Goal: Navigation & Orientation: Find specific page/section

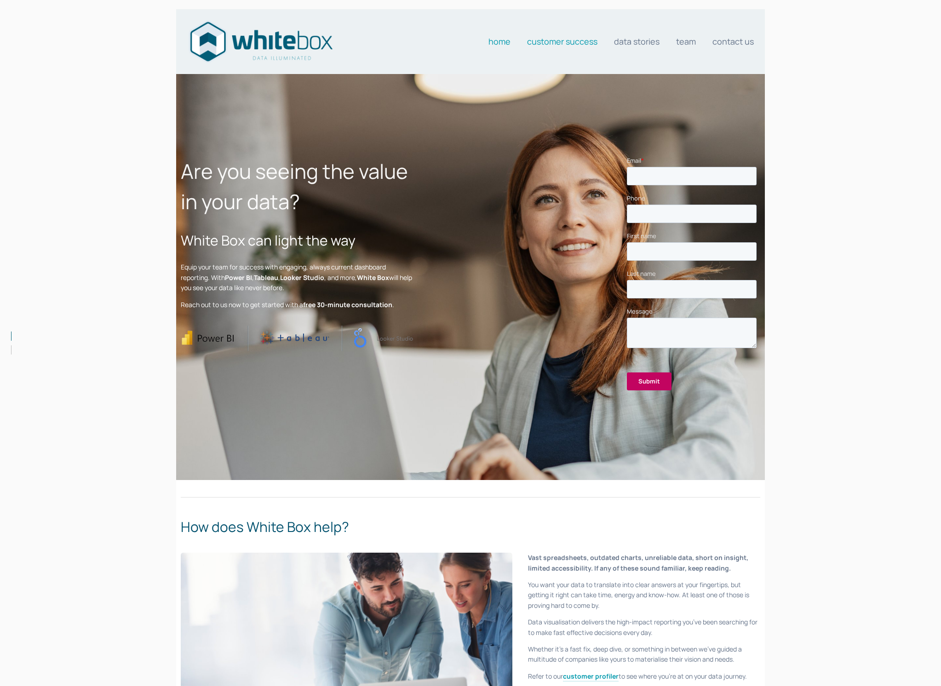
click at [576, 43] on link "Customer Success" at bounding box center [562, 41] width 70 height 18
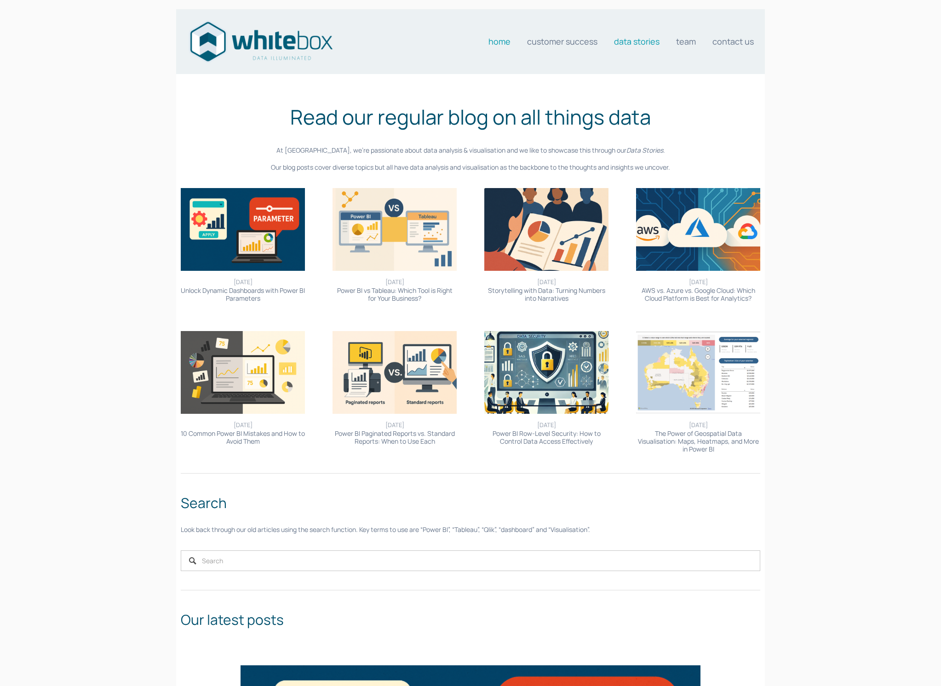
click at [503, 40] on link "Home" at bounding box center [499, 41] width 22 height 18
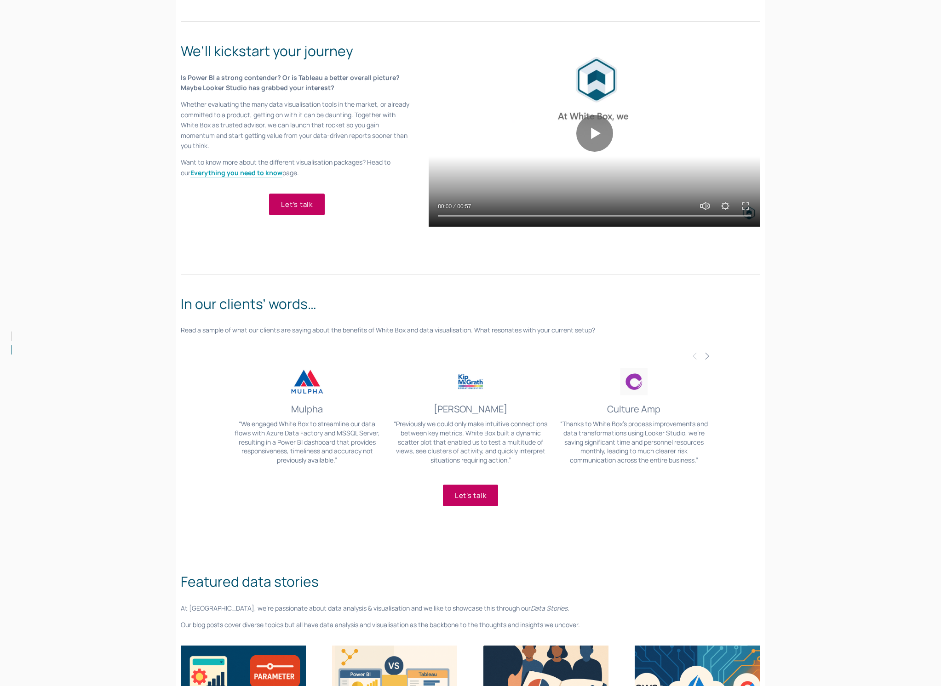
scroll to position [1042, 0]
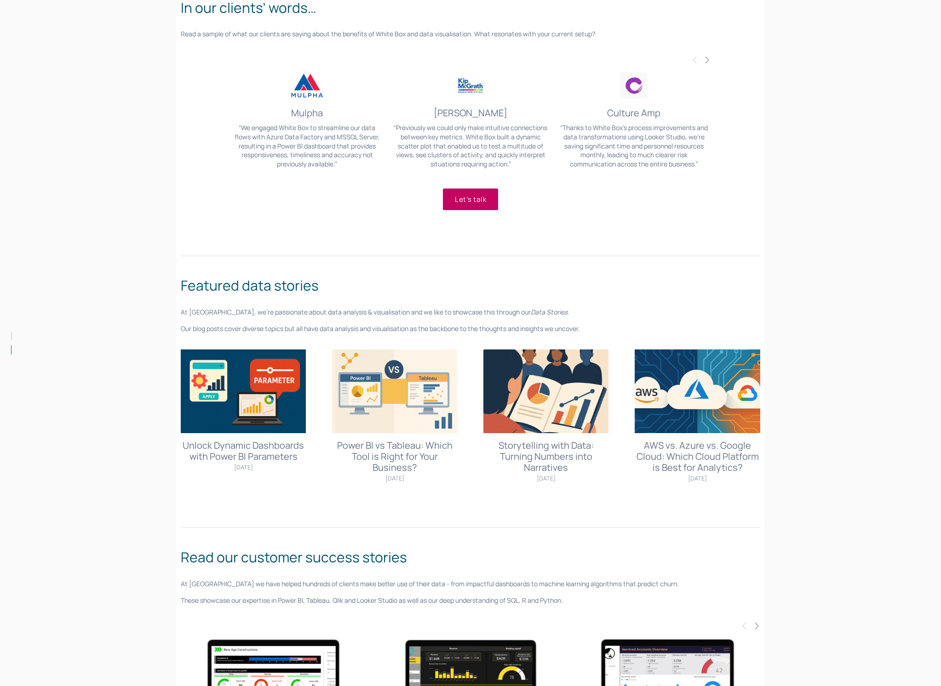
click at [703, 60] on div at bounding box center [698, 62] width 23 height 15
click at [706, 59] on span "Next" at bounding box center [706, 59] width 7 height 8
click at [489, 83] on img at bounding box center [471, 85] width 154 height 31
